Goal: Information Seeking & Learning: Learn about a topic

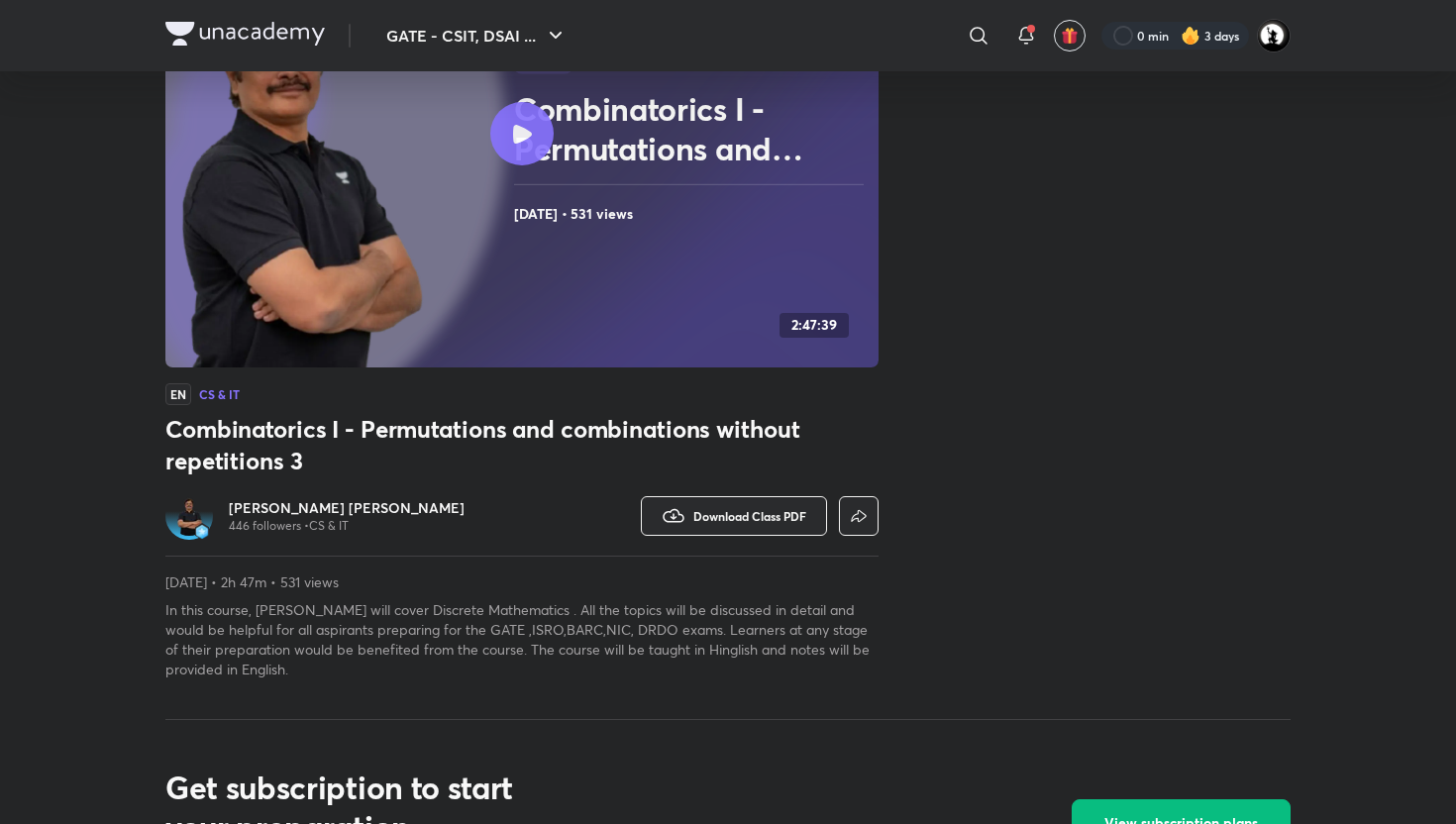
scroll to position [278, 0]
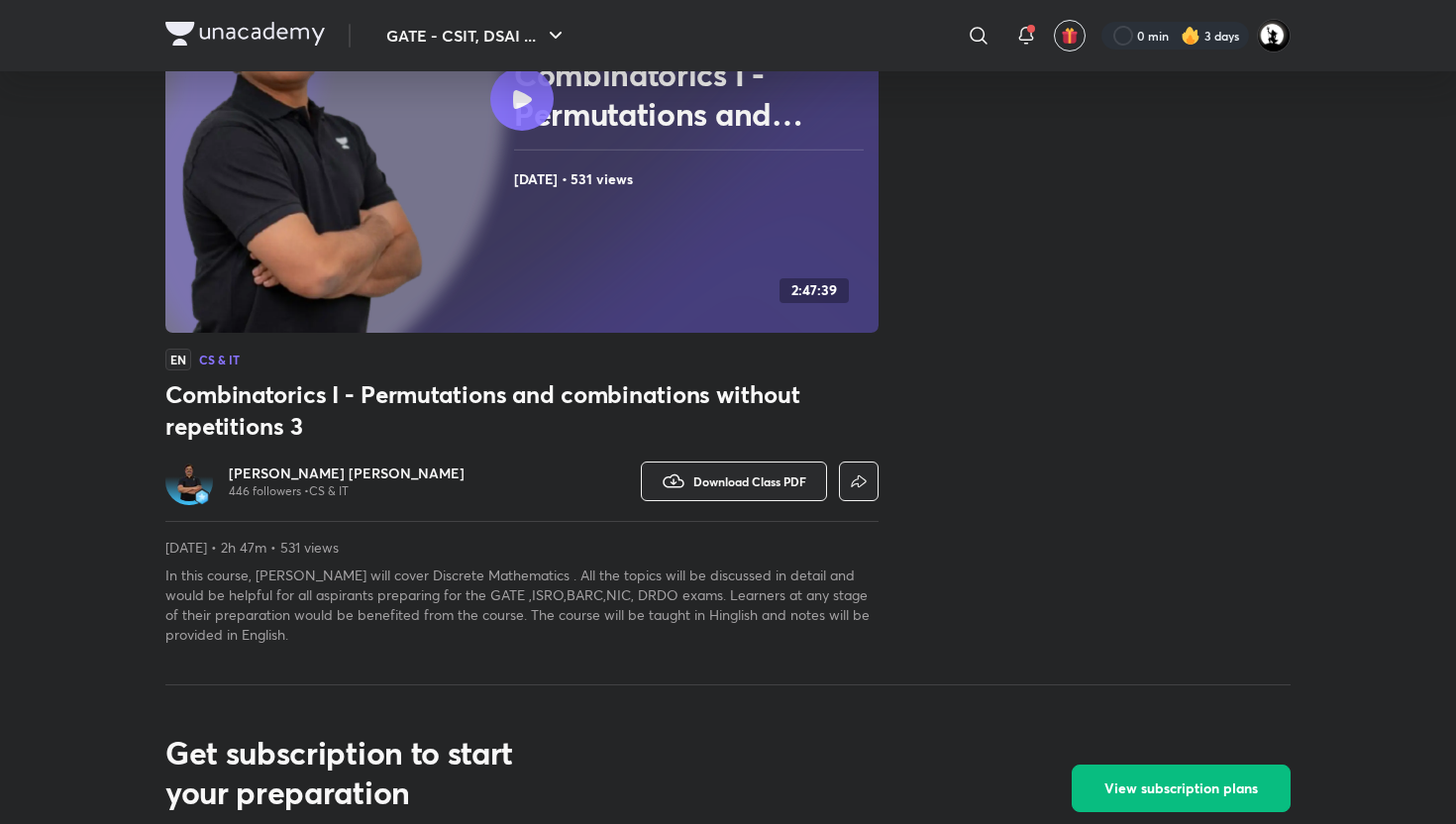
click at [308, 475] on h6 "[PERSON_NAME] [PERSON_NAME]" at bounding box center [347, 474] width 236 height 20
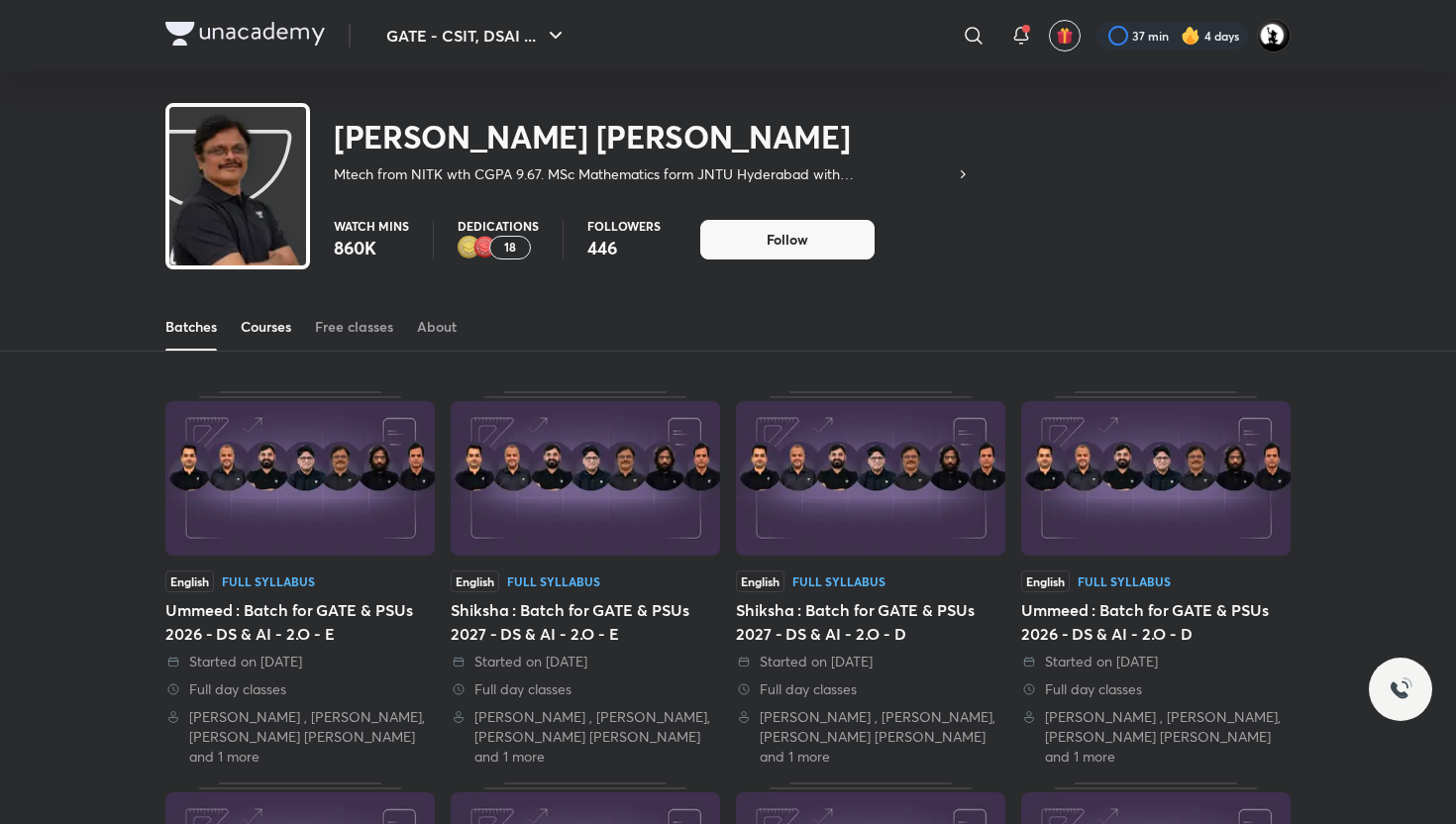
click at [252, 318] on div "Courses" at bounding box center [266, 327] width 51 height 20
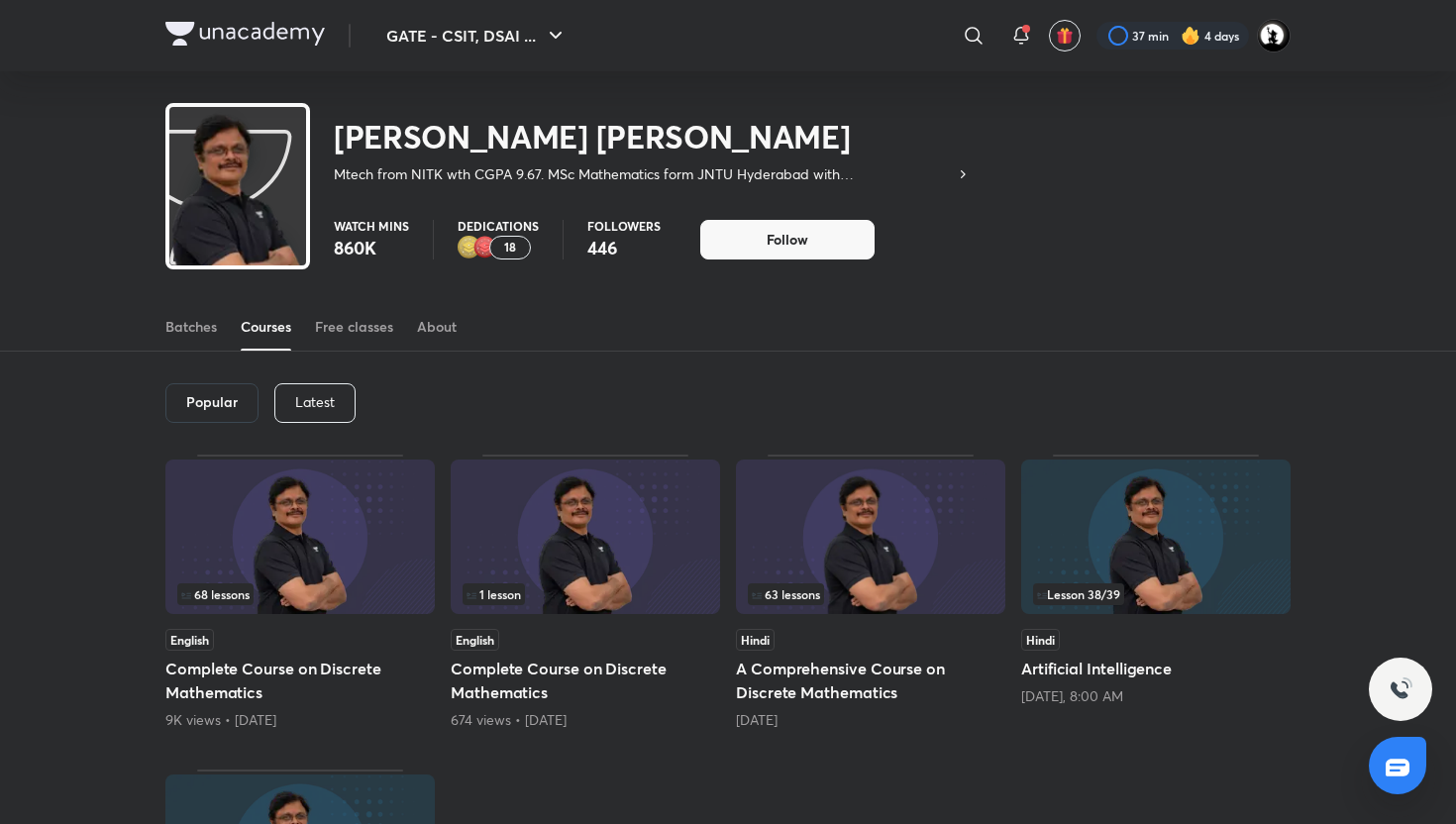
click at [861, 543] on img at bounding box center [871, 537] width 270 height 155
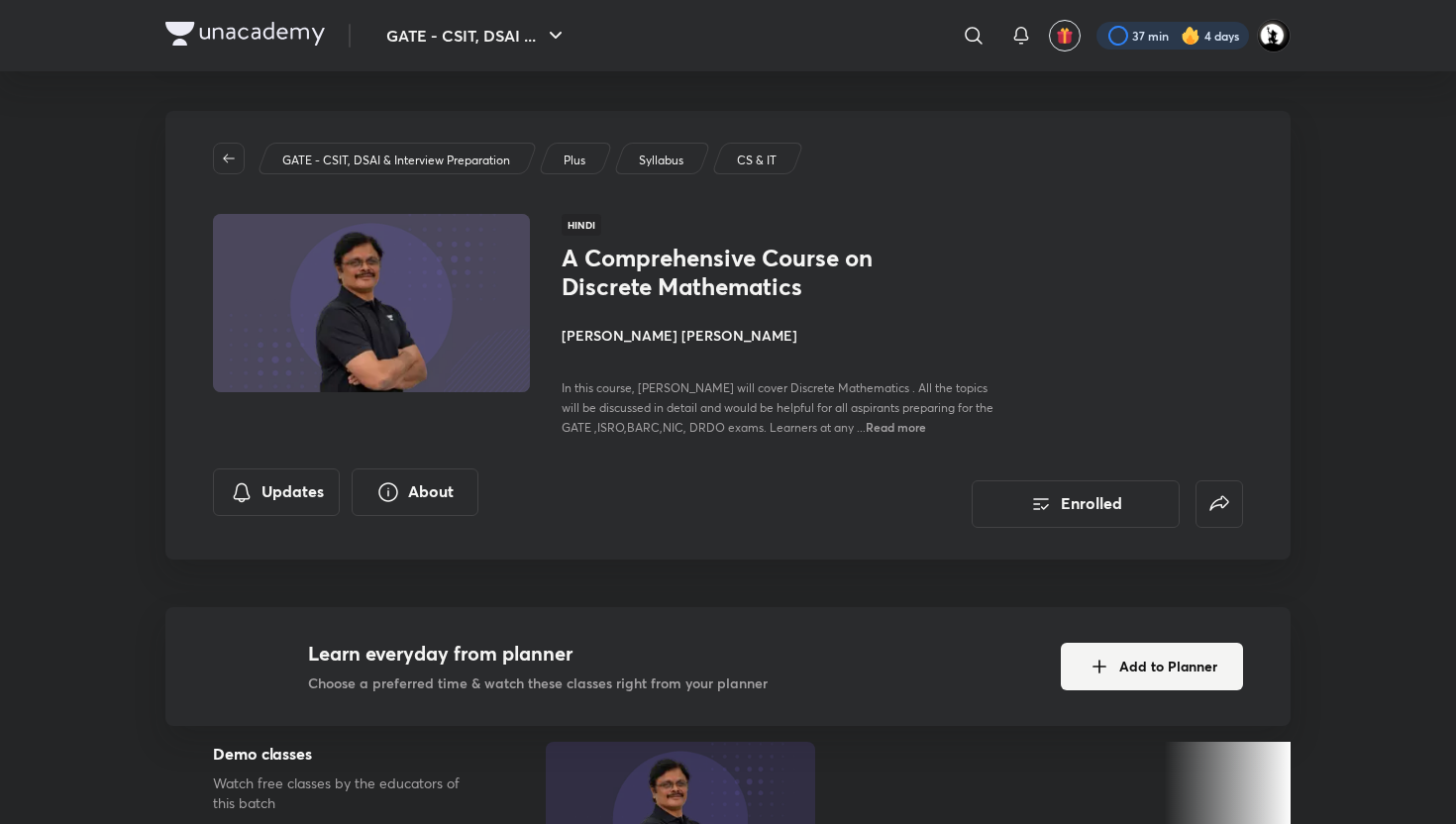
click at [1126, 37] on div at bounding box center [1173, 36] width 153 height 28
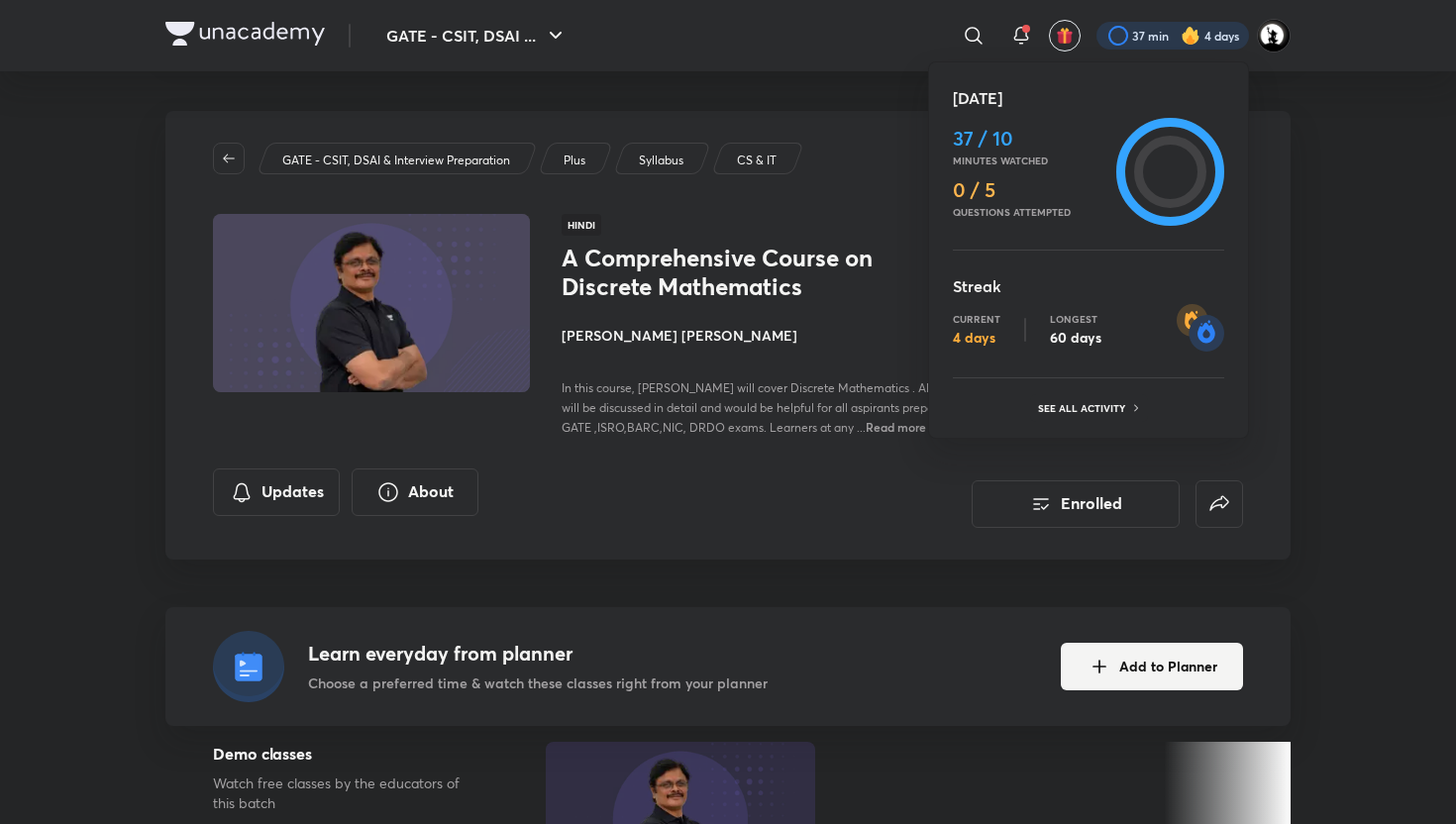
click at [1078, 425] on div "[DATE] 37 / 10 Minutes watched 0 / 5 Questions attempted Streak Current 4 days …" at bounding box center [1088, 250] width 321 height 378
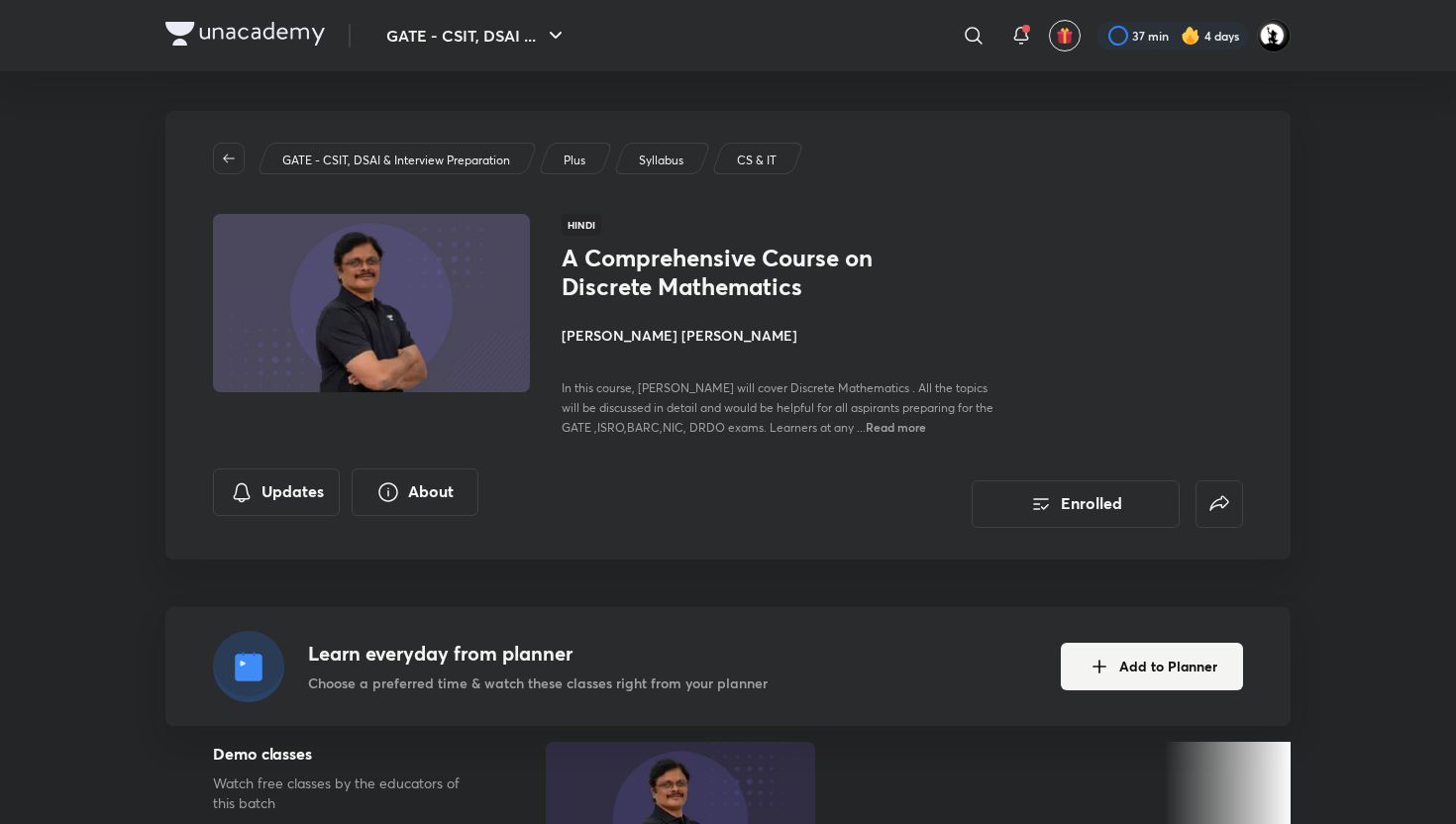
click at [1145, 20] on div "37 min 4 days" at bounding box center [1185, 36] width 210 height 34
click at [871, 425] on span "Read more" at bounding box center [895, 427] width 60 height 16
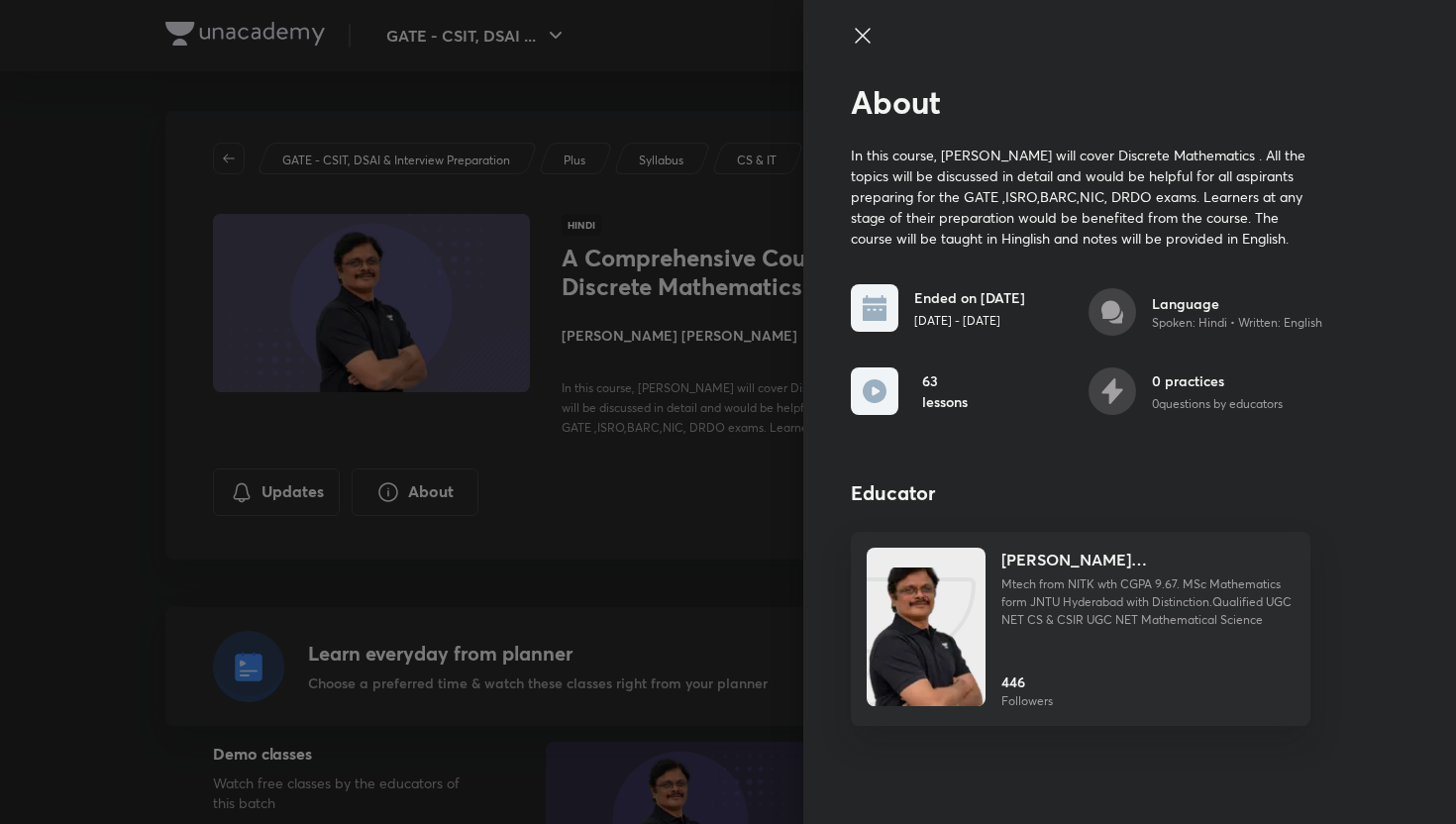
click at [857, 45] on icon at bounding box center [862, 36] width 24 height 24
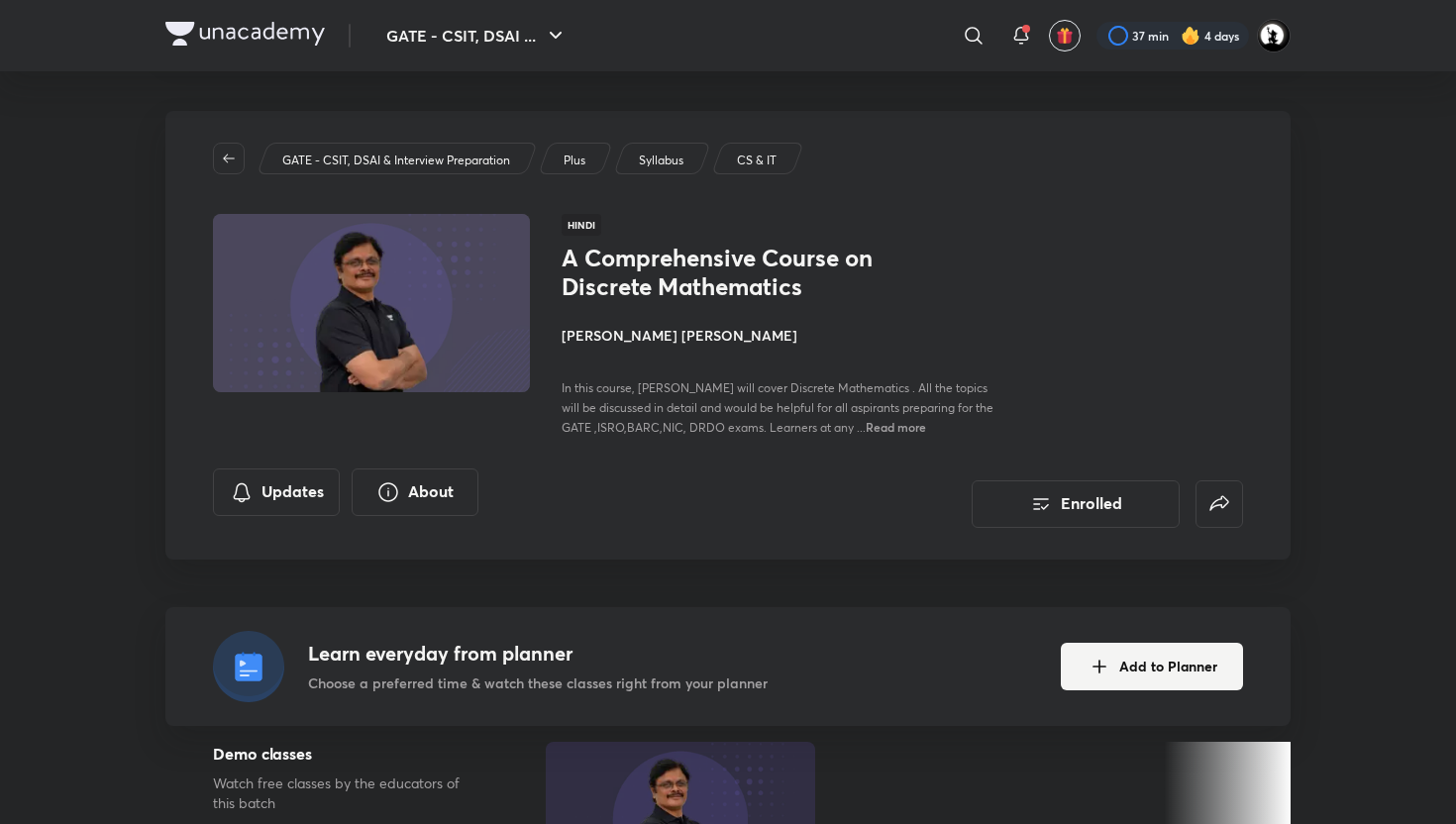
click at [1188, 34] on img at bounding box center [1190, 36] width 20 height 20
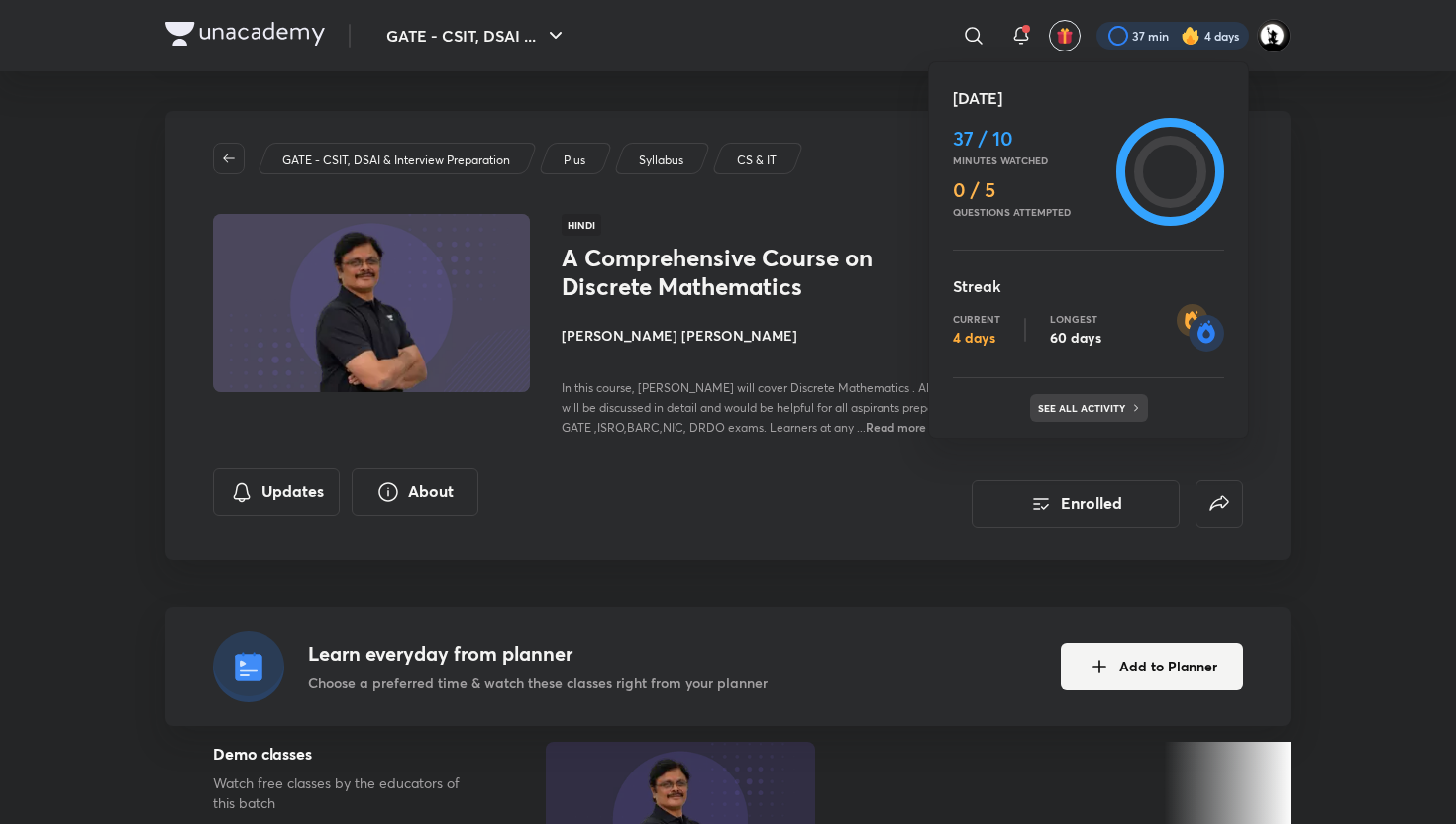
click at [1100, 408] on p "See all activity" at bounding box center [1083, 409] width 92 height 12
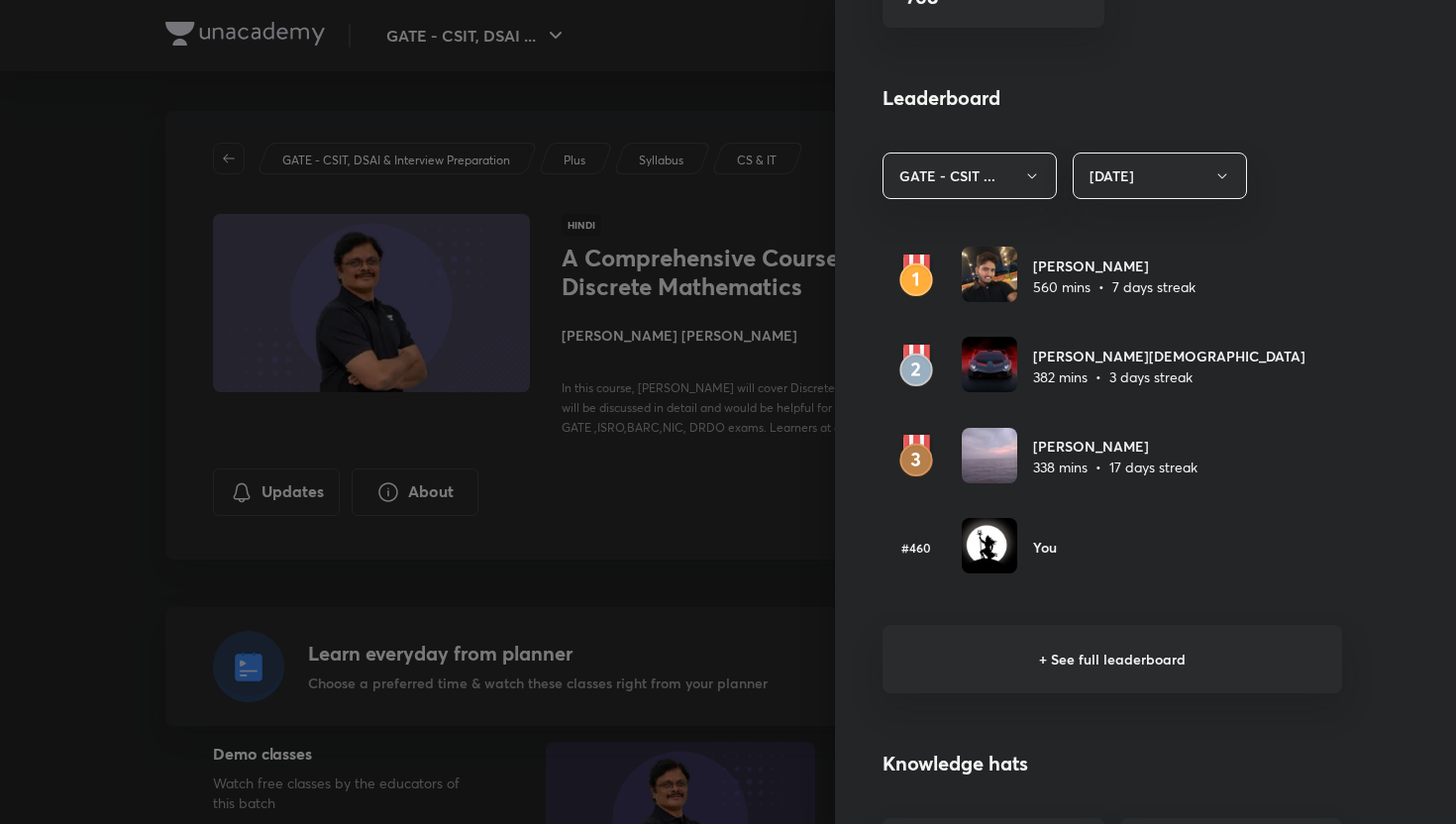
scroll to position [1057, 0]
click at [1003, 651] on h6 "+ See full leaderboard" at bounding box center [1112, 658] width 460 height 68
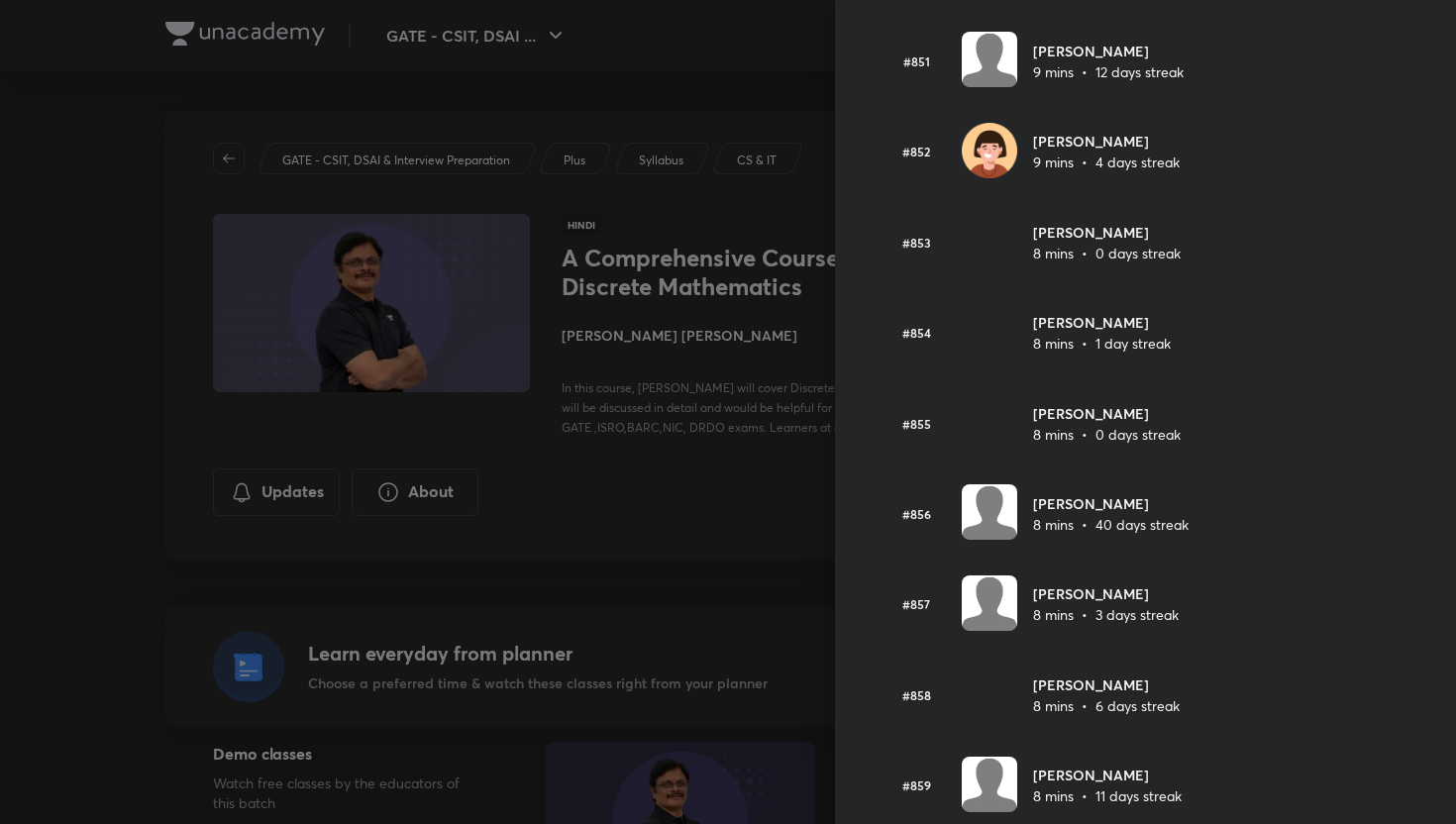
scroll to position [77115, 0]
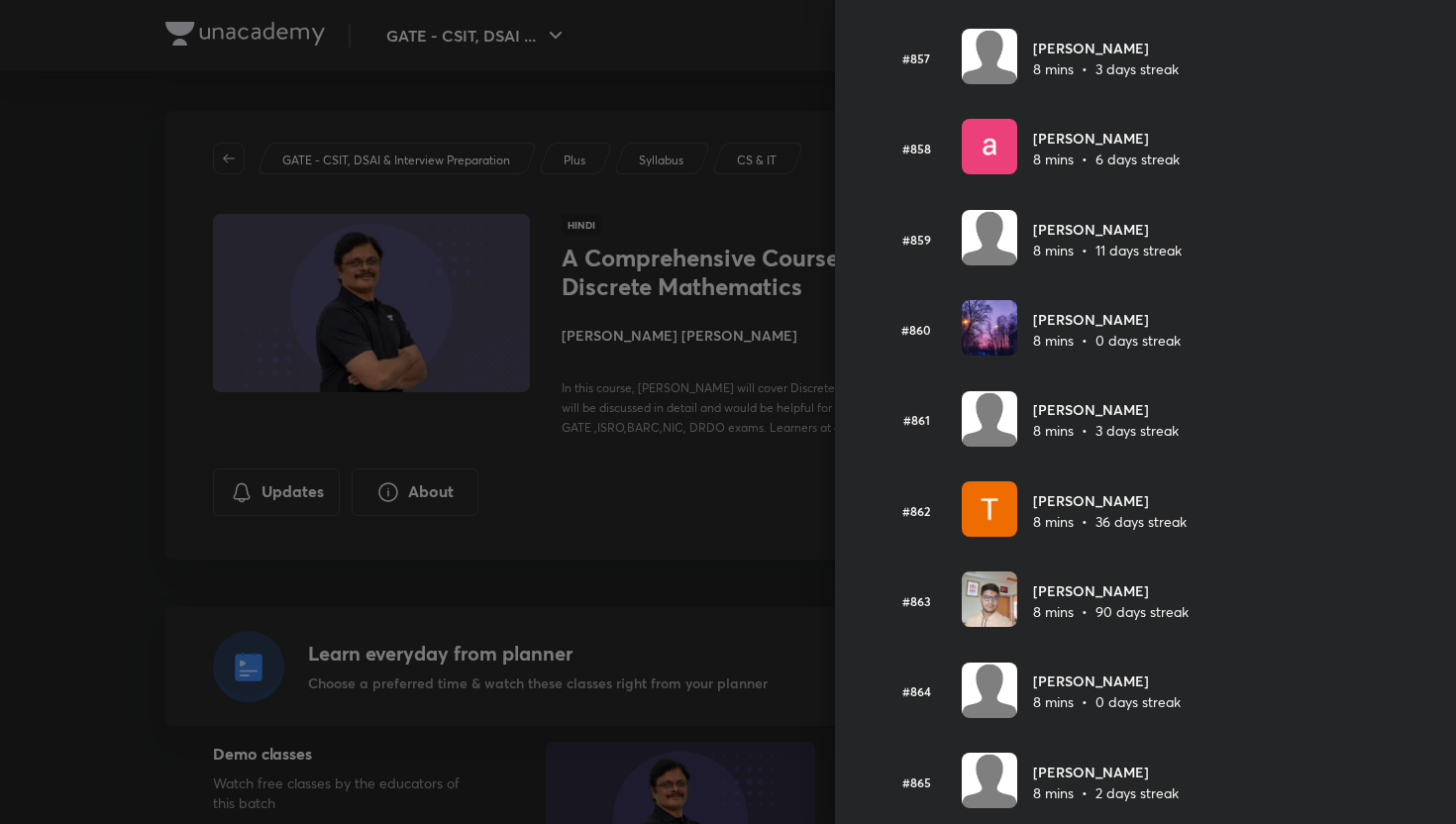
click at [491, 476] on div at bounding box center [728, 412] width 1456 height 824
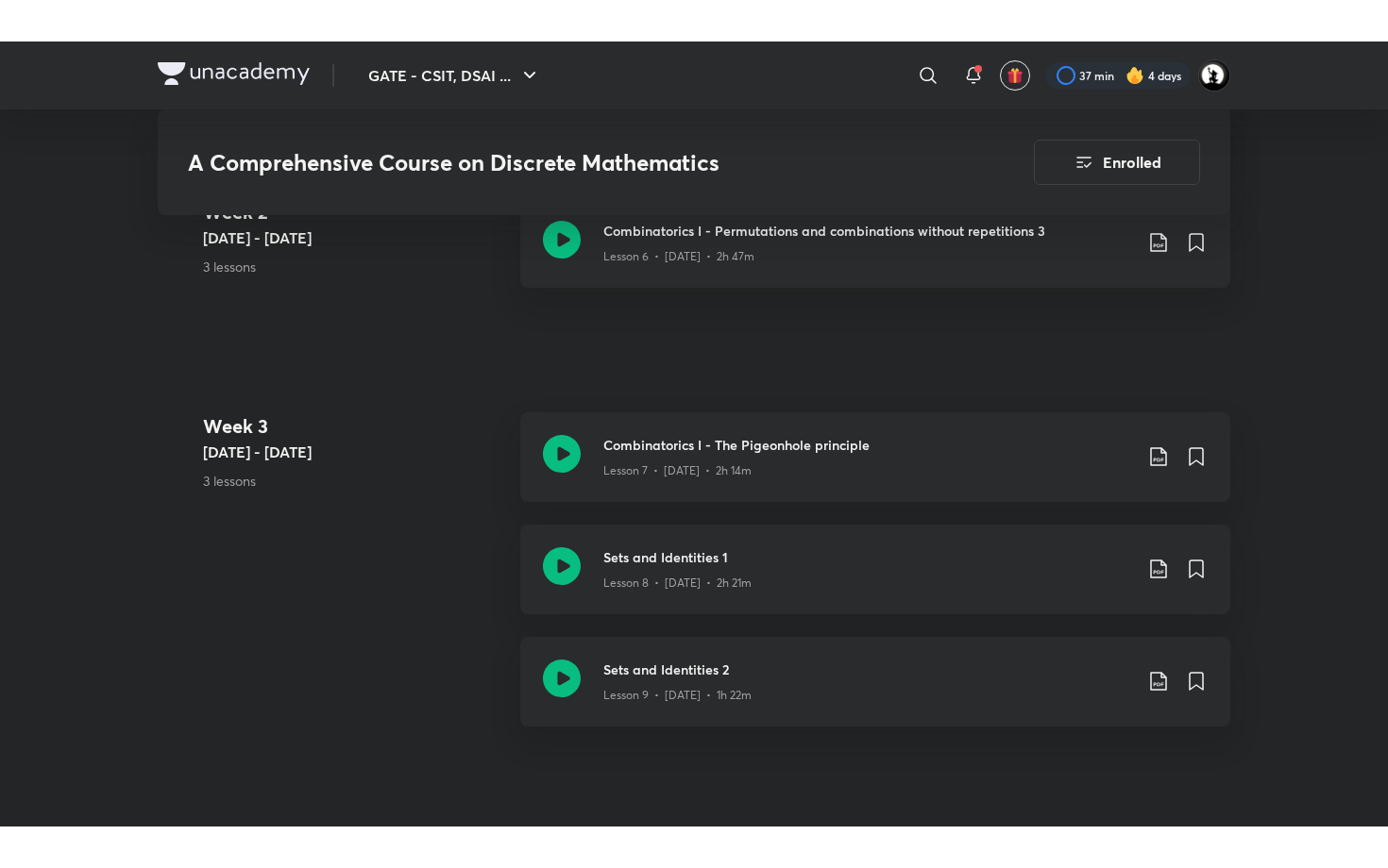
scroll to position [1870, 0]
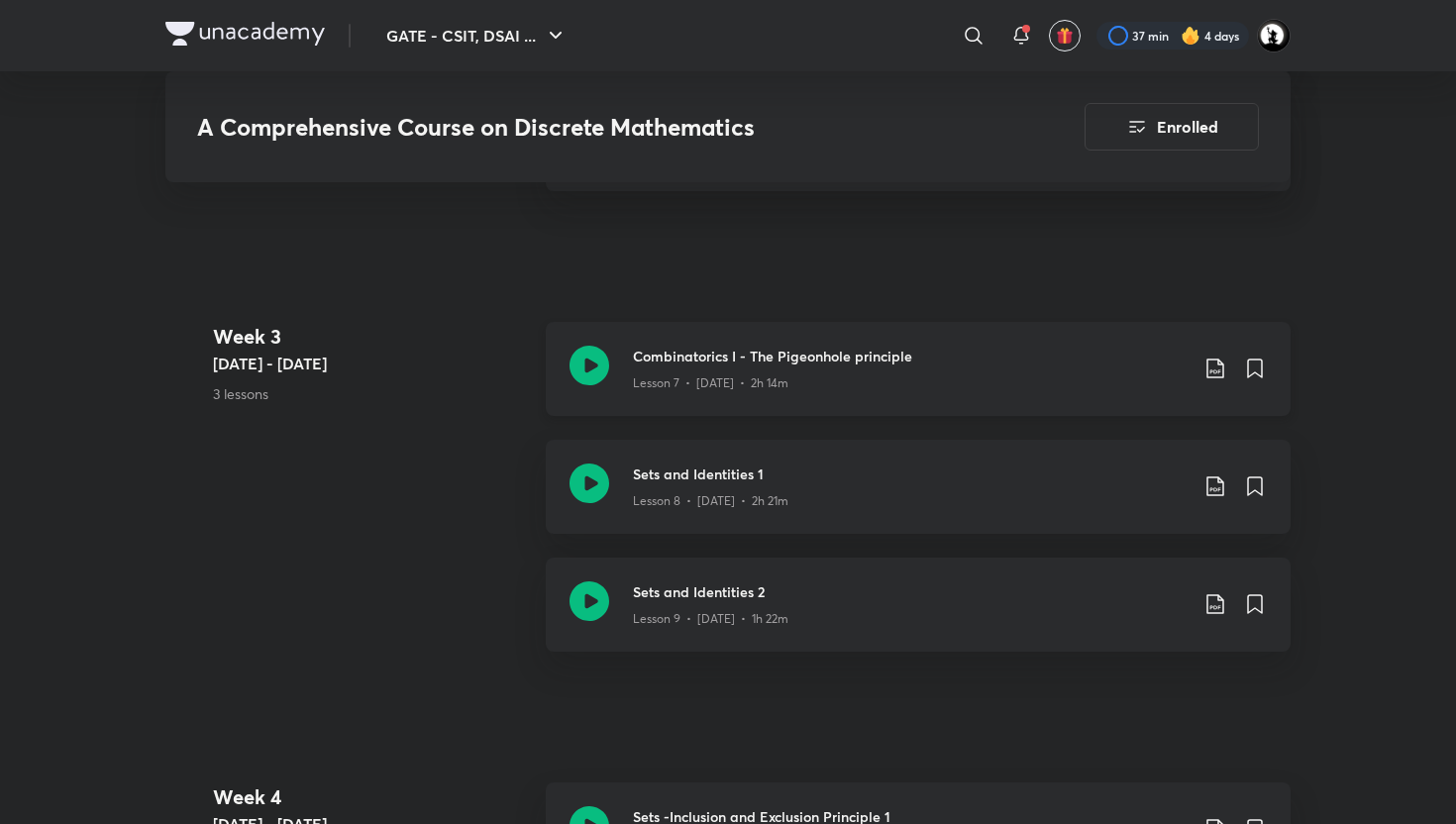
click at [784, 376] on p "Lesson 7 • [DATE] • 2h 14m" at bounding box center [711, 384] width 156 height 18
